Goal: Feedback & Contribution: Leave review/rating

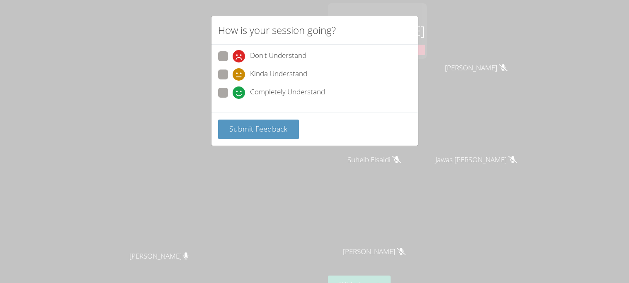
click at [228, 71] on label "Kinda Understand" at bounding box center [262, 75] width 89 height 11
click at [232, 71] on input "Kinda Understand" at bounding box center [235, 73] width 7 height 7
radio input "true"
click at [255, 128] on span "Submit Feedback" at bounding box center [258, 129] width 58 height 10
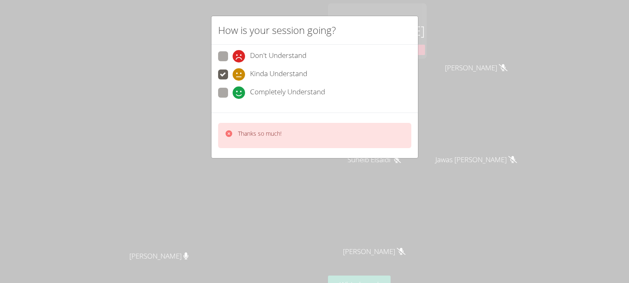
click at [242, 95] on icon at bounding box center [238, 93] width 12 height 12
click at [240, 95] on input "Completely Understand" at bounding box center [235, 91] width 7 height 7
radio input "true"
